Goal: Information Seeking & Learning: Learn about a topic

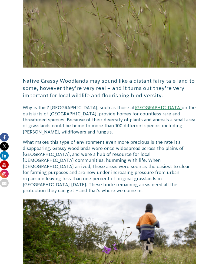
scroll to position [208, 0]
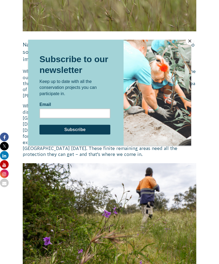
click at [188, 45] on button "Close" at bounding box center [190, 41] width 8 height 8
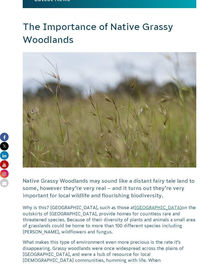
scroll to position [0, 0]
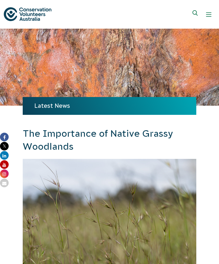
click at [211, 15] on span "Show mobile navigation menu" at bounding box center [208, 14] width 5 height 1
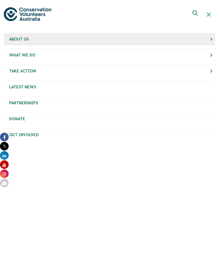
click at [26, 38] on span "About Us" at bounding box center [18, 39] width 19 height 4
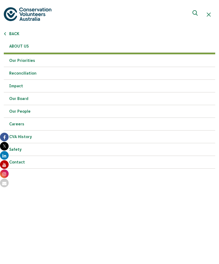
click at [28, 60] on link "Our Priorities" at bounding box center [109, 60] width 211 height 13
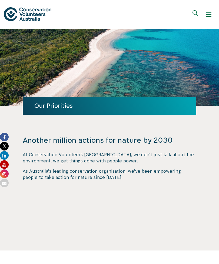
click at [206, 19] on button "Show mobile navigation menu" at bounding box center [208, 14] width 13 height 13
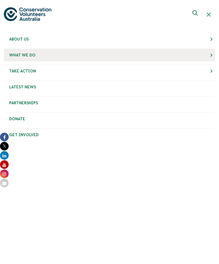
click at [29, 56] on span "What We Do" at bounding box center [22, 55] width 26 height 4
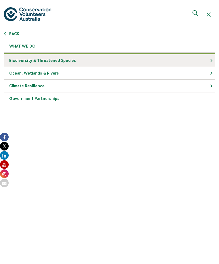
click at [212, 61] on link "Biodiversity & Threatened Species" at bounding box center [109, 60] width 211 height 13
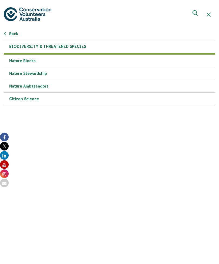
click at [27, 62] on link "Nature Blocks" at bounding box center [109, 61] width 211 height 13
click at [36, 76] on link "Nature Stewardship" at bounding box center [109, 73] width 211 height 13
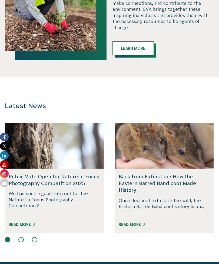
scroll to position [1236, 0]
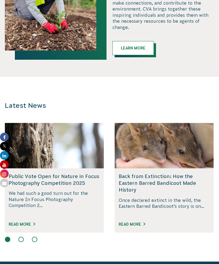
click at [134, 222] on link "Read More" at bounding box center [132, 224] width 26 height 4
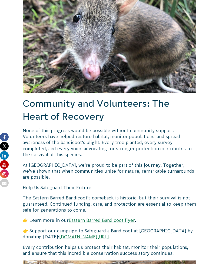
scroll to position [499, 0]
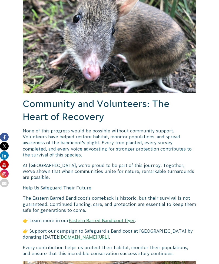
click at [122, 218] on link "Eastern Barred Bandicoot flyer" at bounding box center [102, 220] width 66 height 5
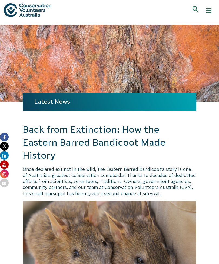
scroll to position [0, 0]
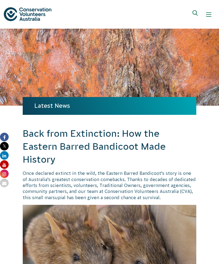
click at [211, 13] on div "Show mobile navigation menu" at bounding box center [208, 14] width 5 height 5
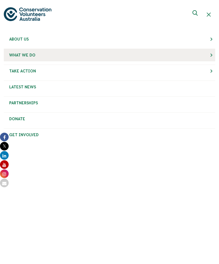
click at [32, 57] on span "What We Do" at bounding box center [22, 55] width 26 height 4
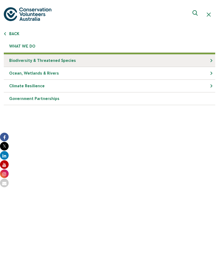
click at [66, 64] on link "Biodiversity & Threatened Species" at bounding box center [109, 60] width 211 height 13
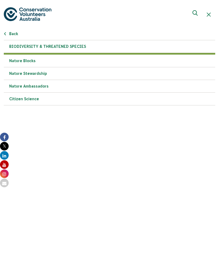
click at [40, 89] on link "Nature Ambassadors" at bounding box center [109, 86] width 211 height 13
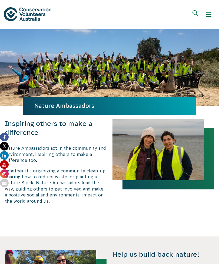
click at [209, 16] on div "Show mobile navigation menu" at bounding box center [208, 14] width 5 height 5
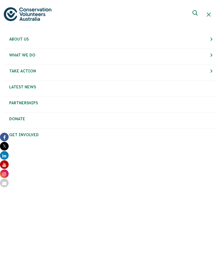
click at [32, 103] on span "Partnerships" at bounding box center [23, 103] width 29 height 4
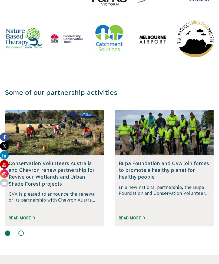
scroll to position [714, 0]
click at [133, 216] on link "Read More" at bounding box center [132, 218] width 26 height 4
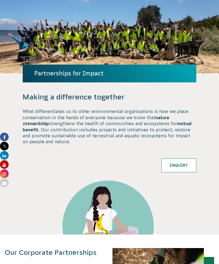
scroll to position [0, 0]
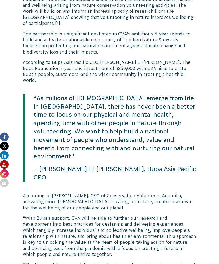
scroll to position [312, 0]
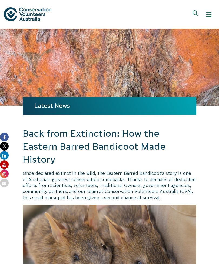
click at [210, 15] on span "Show mobile navigation menu" at bounding box center [208, 14] width 5 height 1
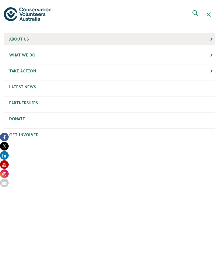
click at [29, 37] on link "About Us" at bounding box center [109, 39] width 211 height 12
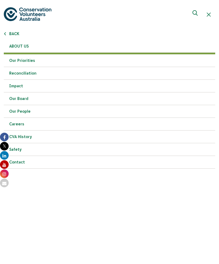
click at [24, 98] on link "Our Board" at bounding box center [109, 98] width 211 height 13
click at [24, 111] on link "Our People" at bounding box center [109, 111] width 211 height 13
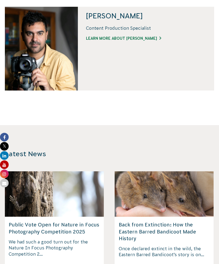
scroll to position [813, 0]
click at [128, 41] on link "Learn more about [PERSON_NAME]" at bounding box center [123, 39] width 75 height 6
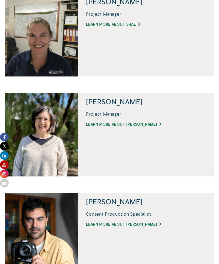
scroll to position [626, 0]
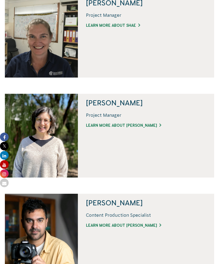
click at [131, 126] on link "Learn more about Jacqui" at bounding box center [123, 126] width 75 height 6
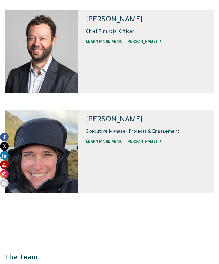
scroll to position [245, 0]
click at [127, 143] on link "Learn more about Renae" at bounding box center [132, 142] width 93 height 6
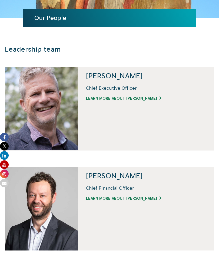
scroll to position [88, 0]
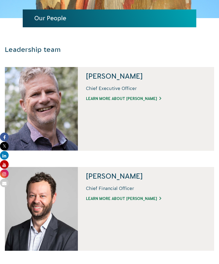
click at [122, 100] on link "Learn more about Phil" at bounding box center [123, 99] width 75 height 6
click at [126, 201] on link "Learn more about David" at bounding box center [123, 199] width 75 height 6
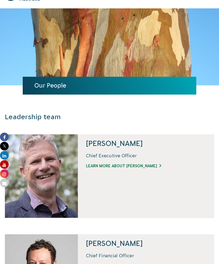
scroll to position [0, 0]
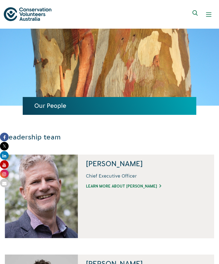
click at [208, 16] on div "Show mobile navigation menu" at bounding box center [208, 14] width 5 height 5
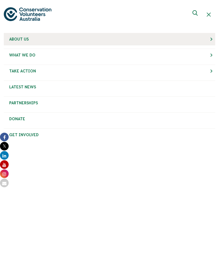
click at [19, 37] on span "About Us" at bounding box center [18, 39] width 19 height 4
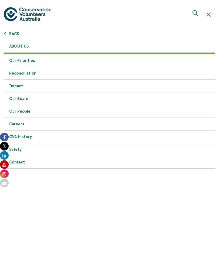
click at [25, 141] on link "CVA history" at bounding box center [109, 137] width 211 height 13
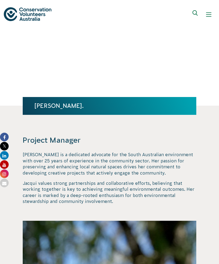
click at [155, 182] on p "Jacqui values strong partnerships and collaborative efforts, believing that wor…" at bounding box center [109, 192] width 173 height 24
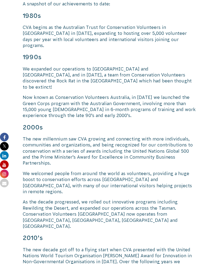
scroll to position [399, 0]
